Goal: Task Accomplishment & Management: Complete application form

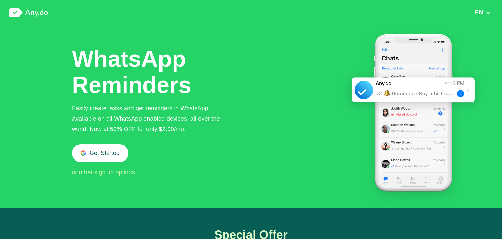
click at [110, 173] on span "or other sign up options" at bounding box center [103, 172] width 63 height 7
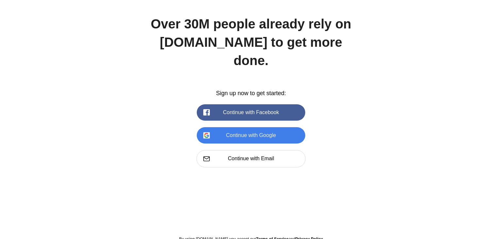
scroll to position [896, 0]
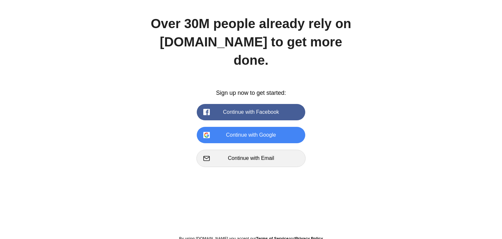
click at [237, 150] on button "Continue with Email" at bounding box center [250, 158] width 109 height 17
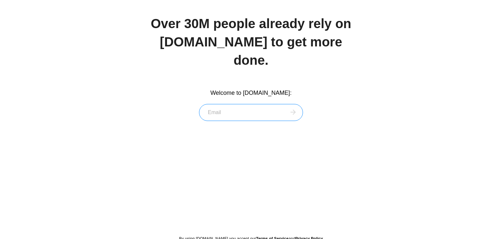
paste input "samueladuamah;opare;Overdr@ft1"
click at [241, 104] on input "samueladuamah;opare;Overdr@ft1" at bounding box center [251, 112] width 104 height 17
click at [247, 104] on input "samueladuamah;opare;Overdr@ft1" at bounding box center [251, 112] width 104 height 17
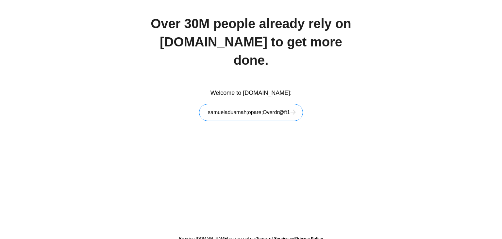
click at [253, 104] on input "samueladuamah;opare;Overdr@ft1" at bounding box center [251, 112] width 104 height 17
drag, startPoint x: 248, startPoint y: 92, endPoint x: 316, endPoint y: 86, distance: 67.9
click at [303, 104] on input "samueladuamah;opare;Overdr@ft1" at bounding box center [251, 112] width 104 height 17
type input "samueladuamah"
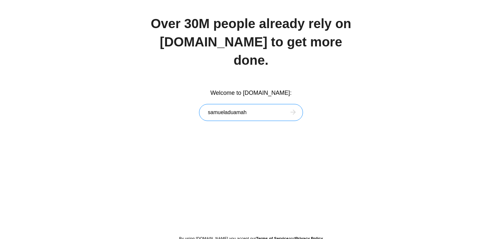
click at [239, 104] on input "samueladuamah" at bounding box center [251, 112] width 104 height 17
